Goal: Task Accomplishment & Management: Complete application form

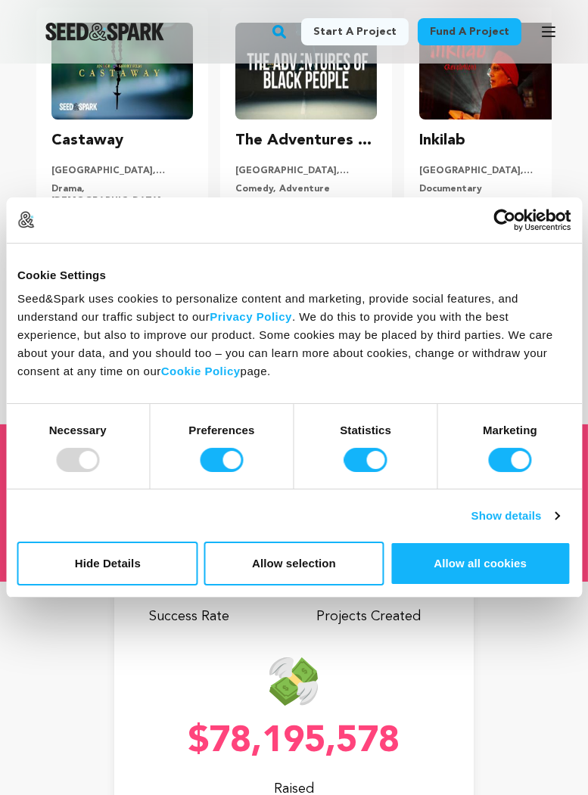
scroll to position [283, 0]
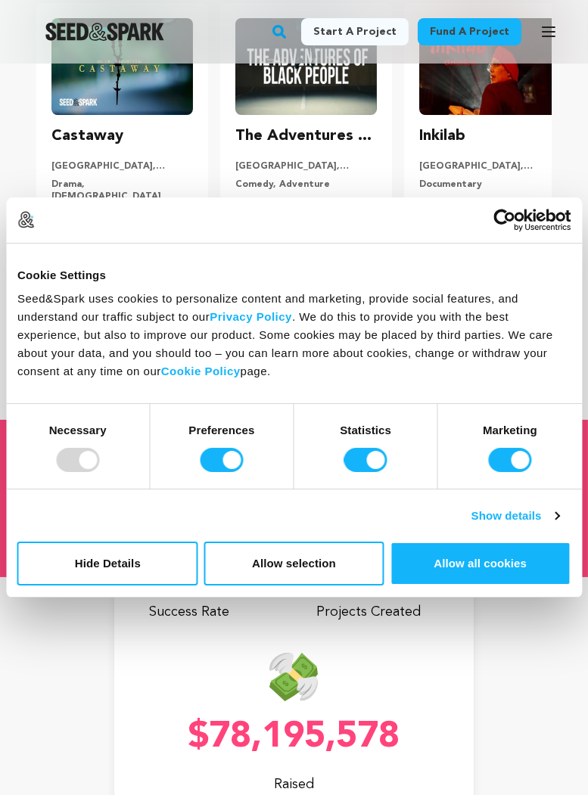
click at [330, 586] on button "Allow selection" at bounding box center [294, 564] width 181 height 44
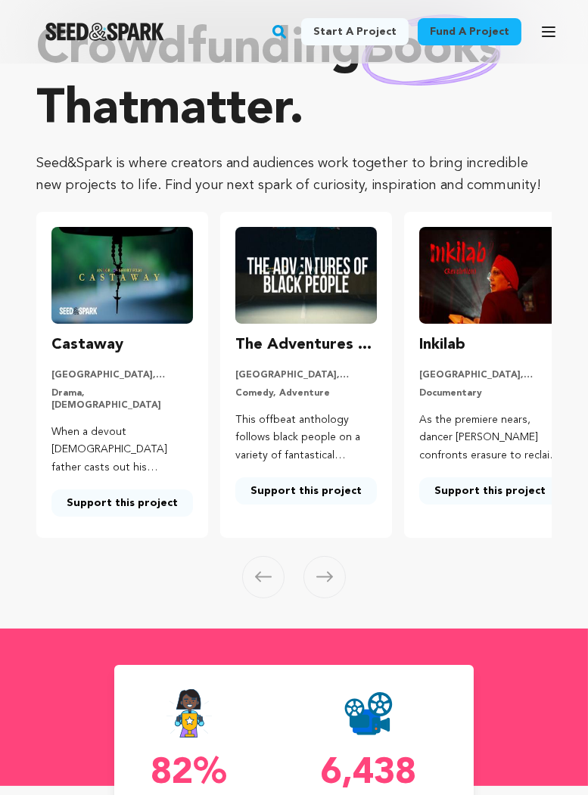
scroll to position [0, 0]
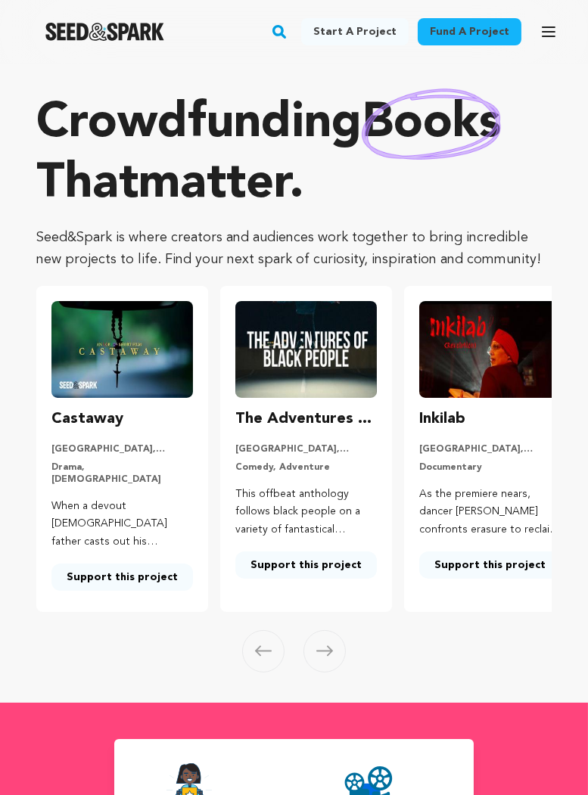
click at [353, 34] on link "Start a project" at bounding box center [354, 31] width 107 height 27
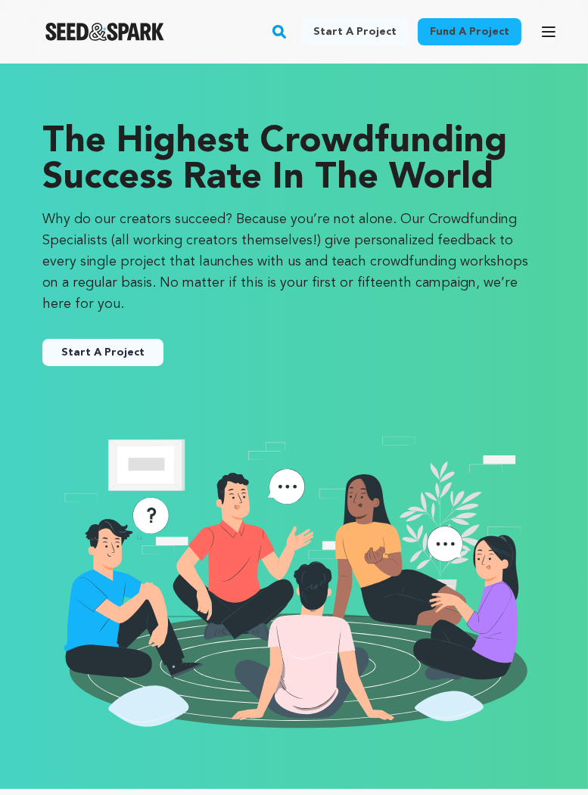
click at [95, 350] on link "Start A Project" at bounding box center [102, 352] width 121 height 27
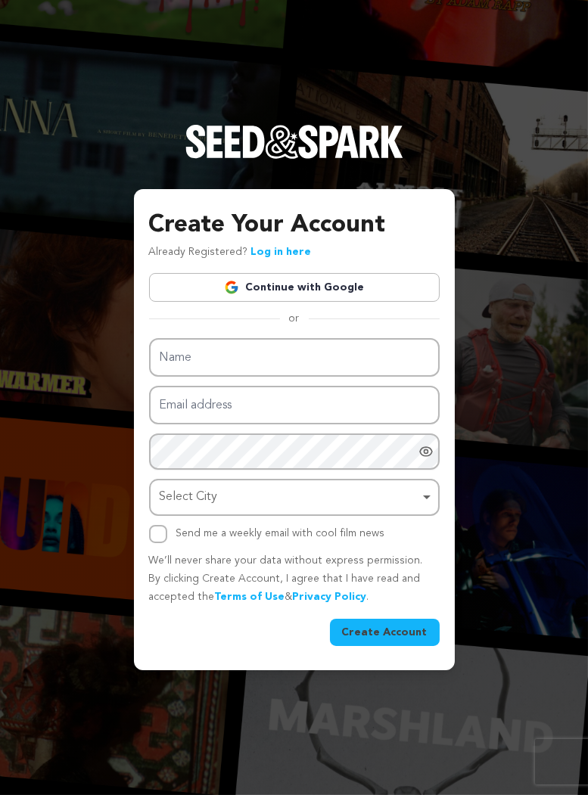
click at [204, 302] on link "Continue with Google" at bounding box center [294, 287] width 291 height 29
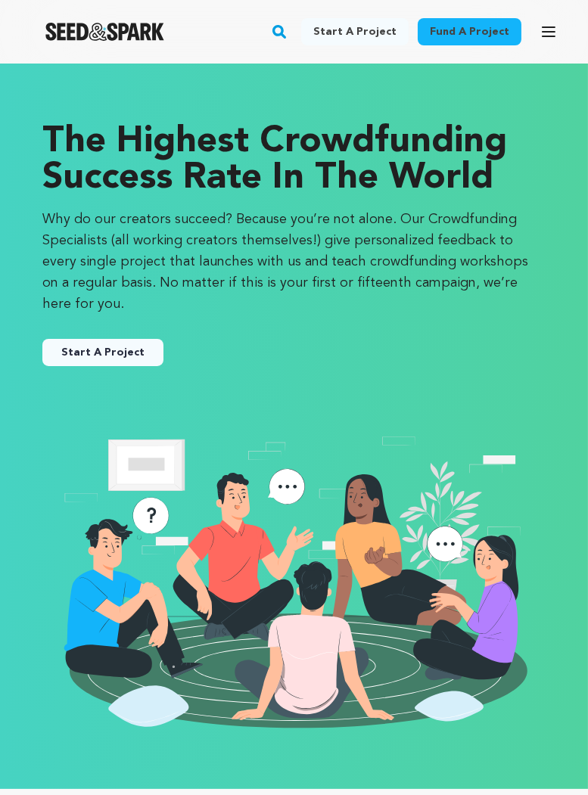
click at [79, 353] on button "Start A Project" at bounding box center [102, 352] width 121 height 27
